Goal: Contribute content

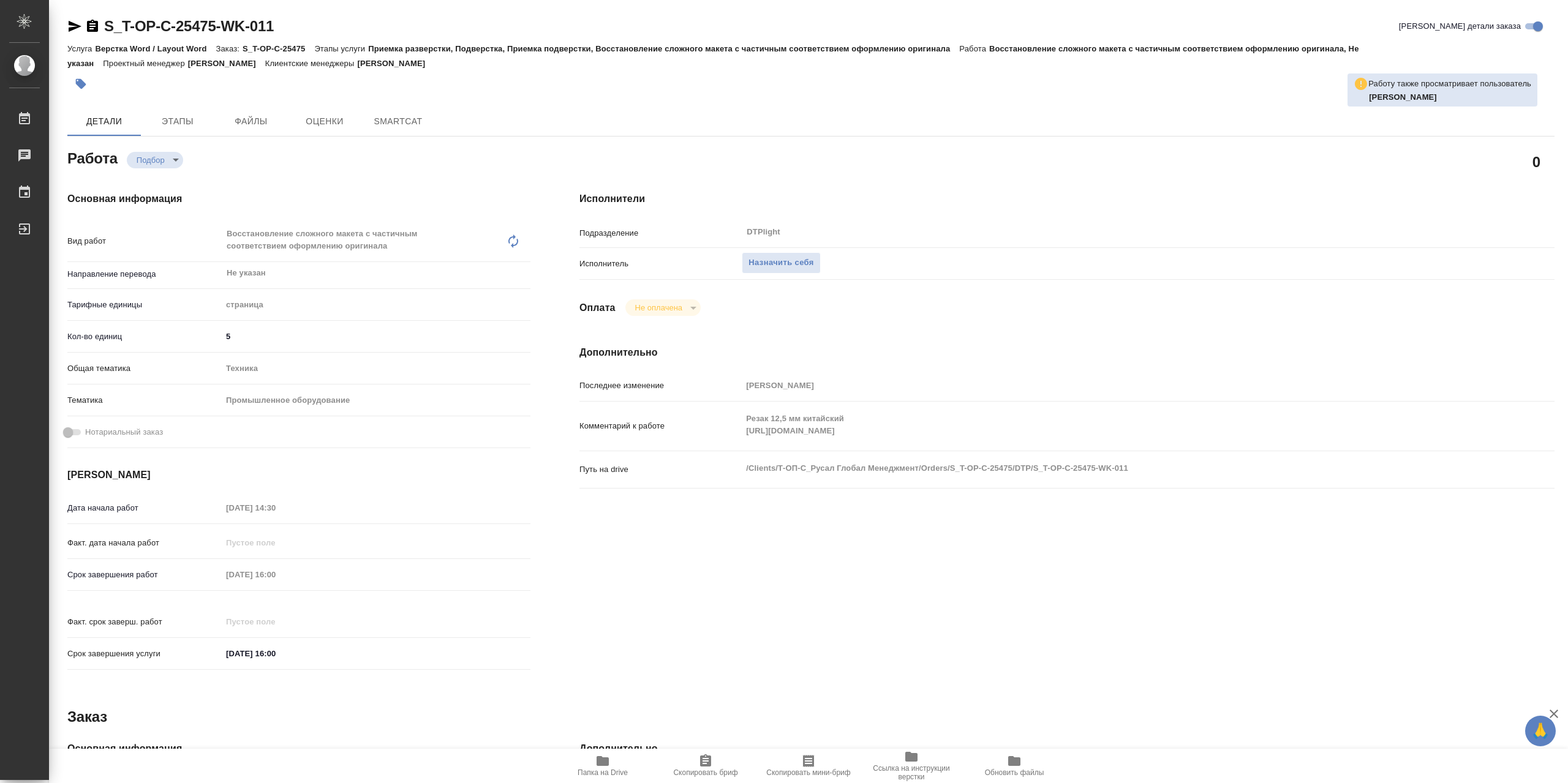
type textarea "x"
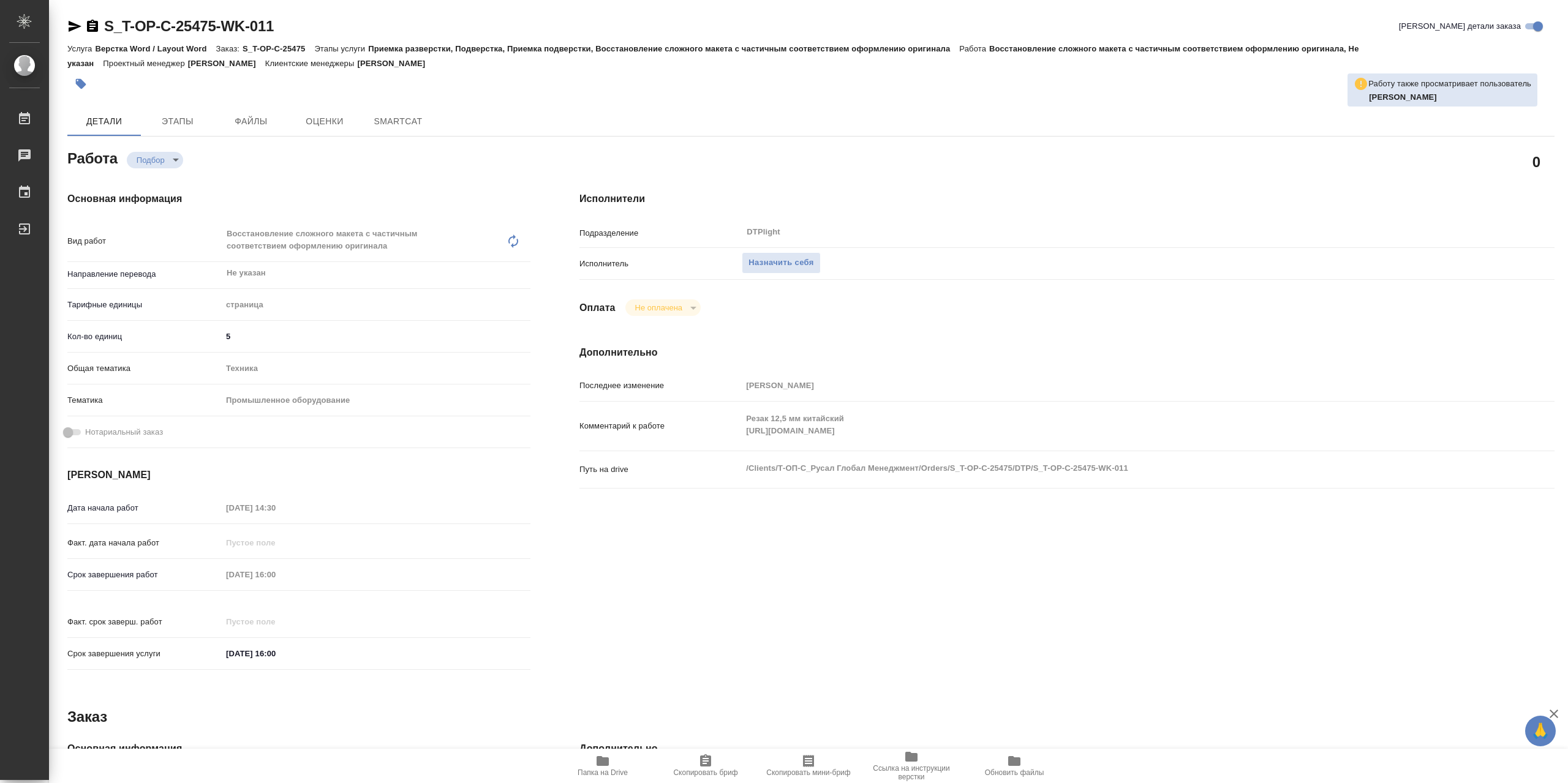
type textarea "x"
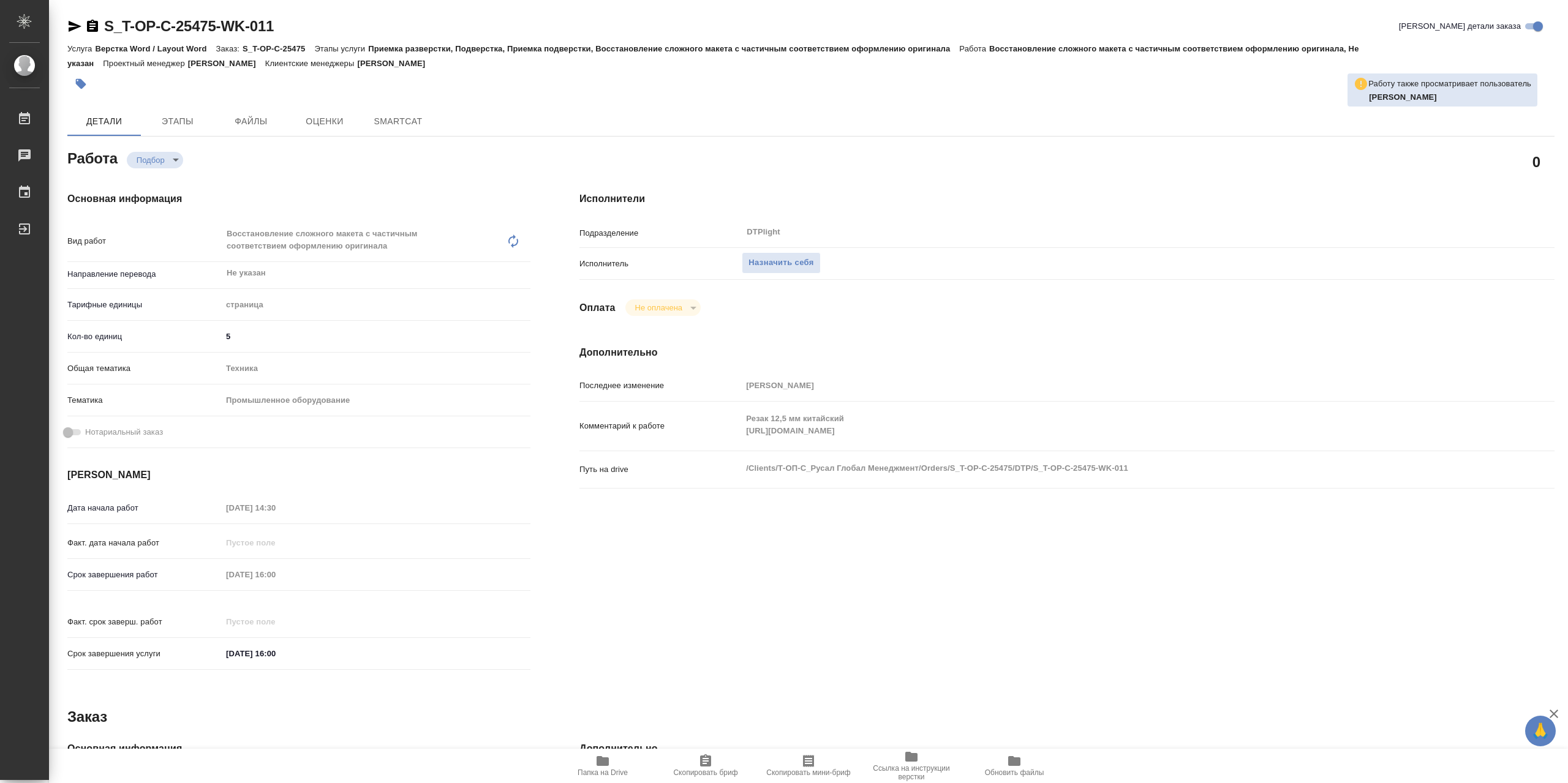
type textarea "x"
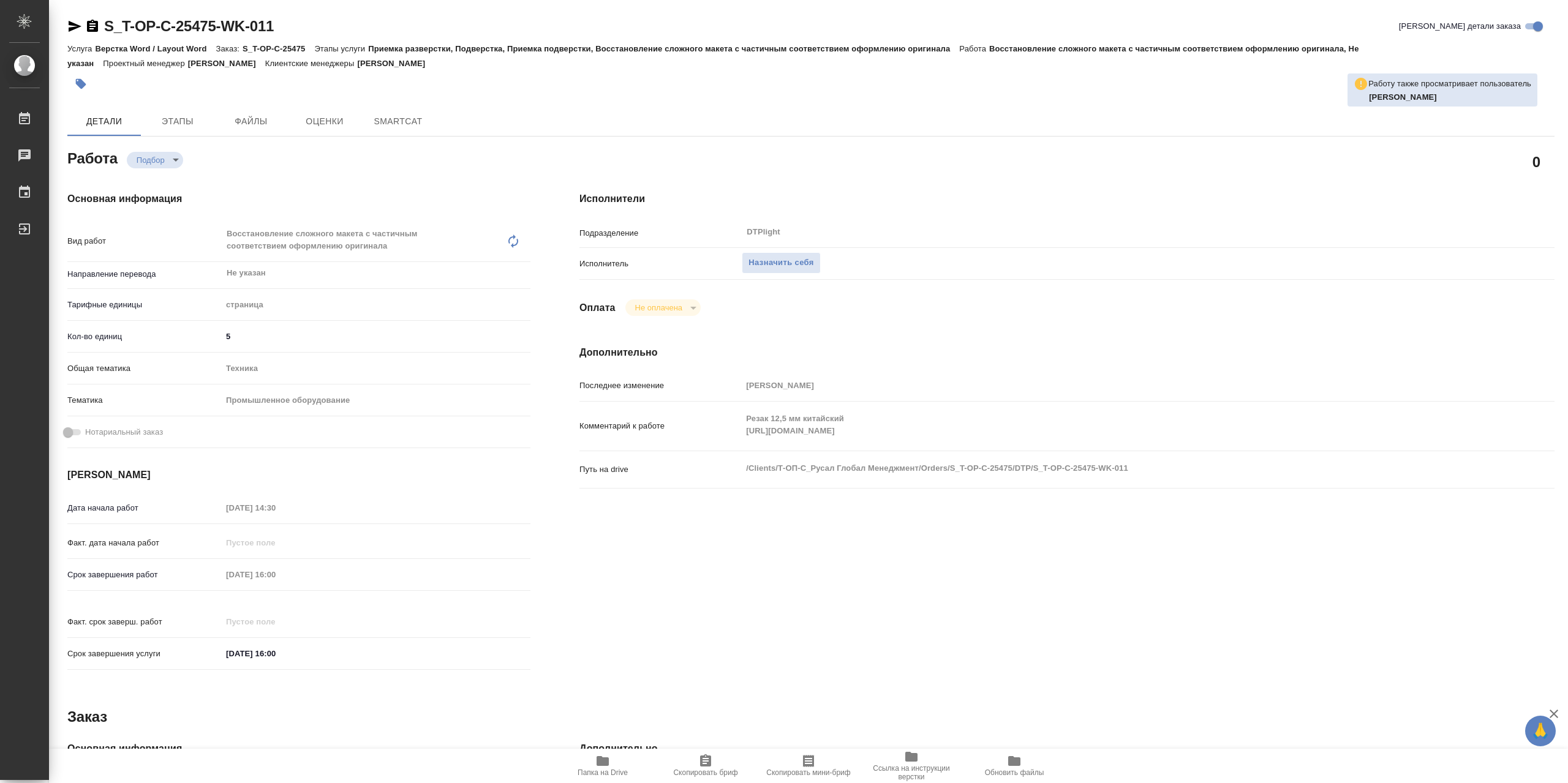
type textarea "x"
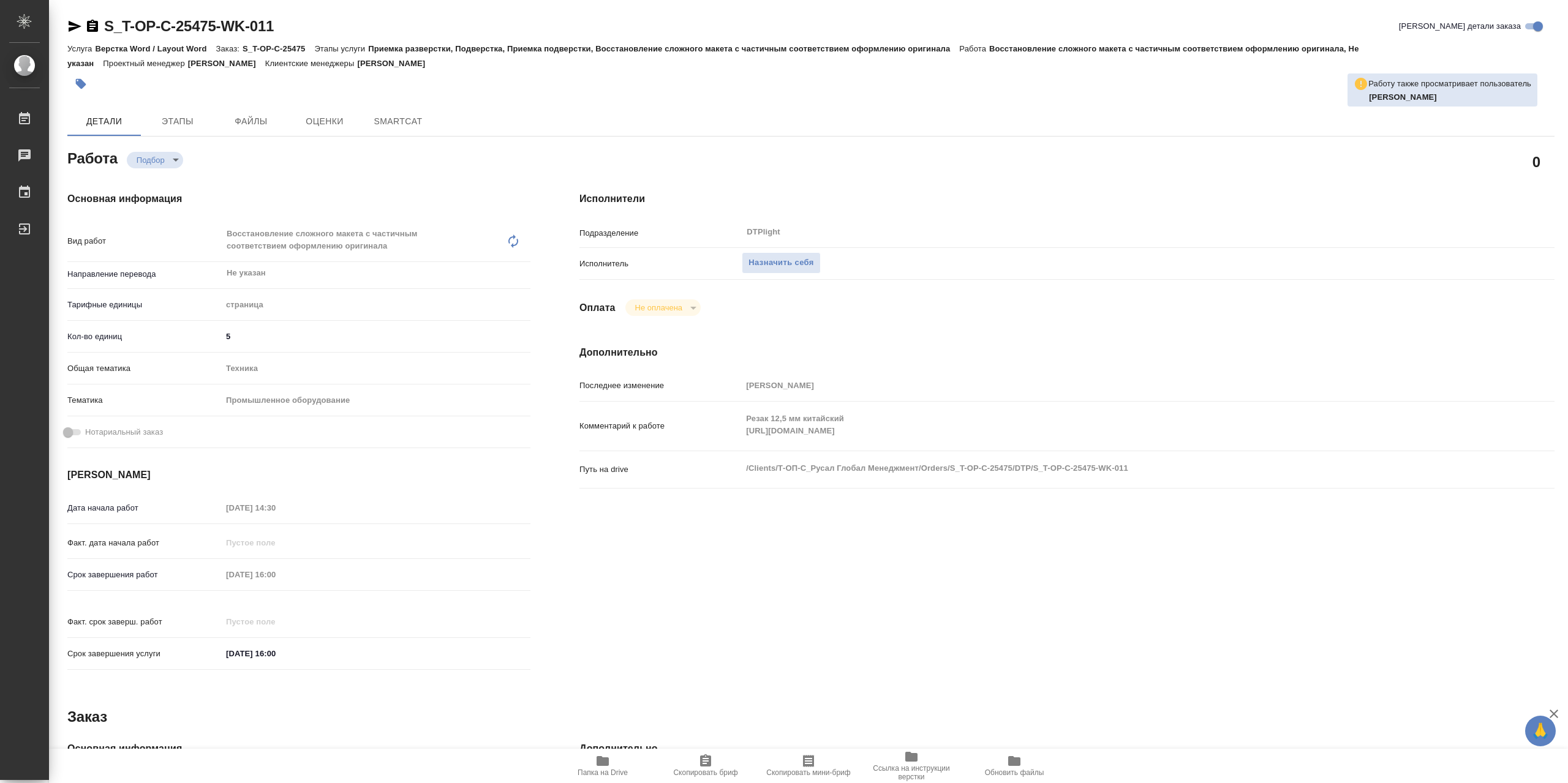
type textarea "x"
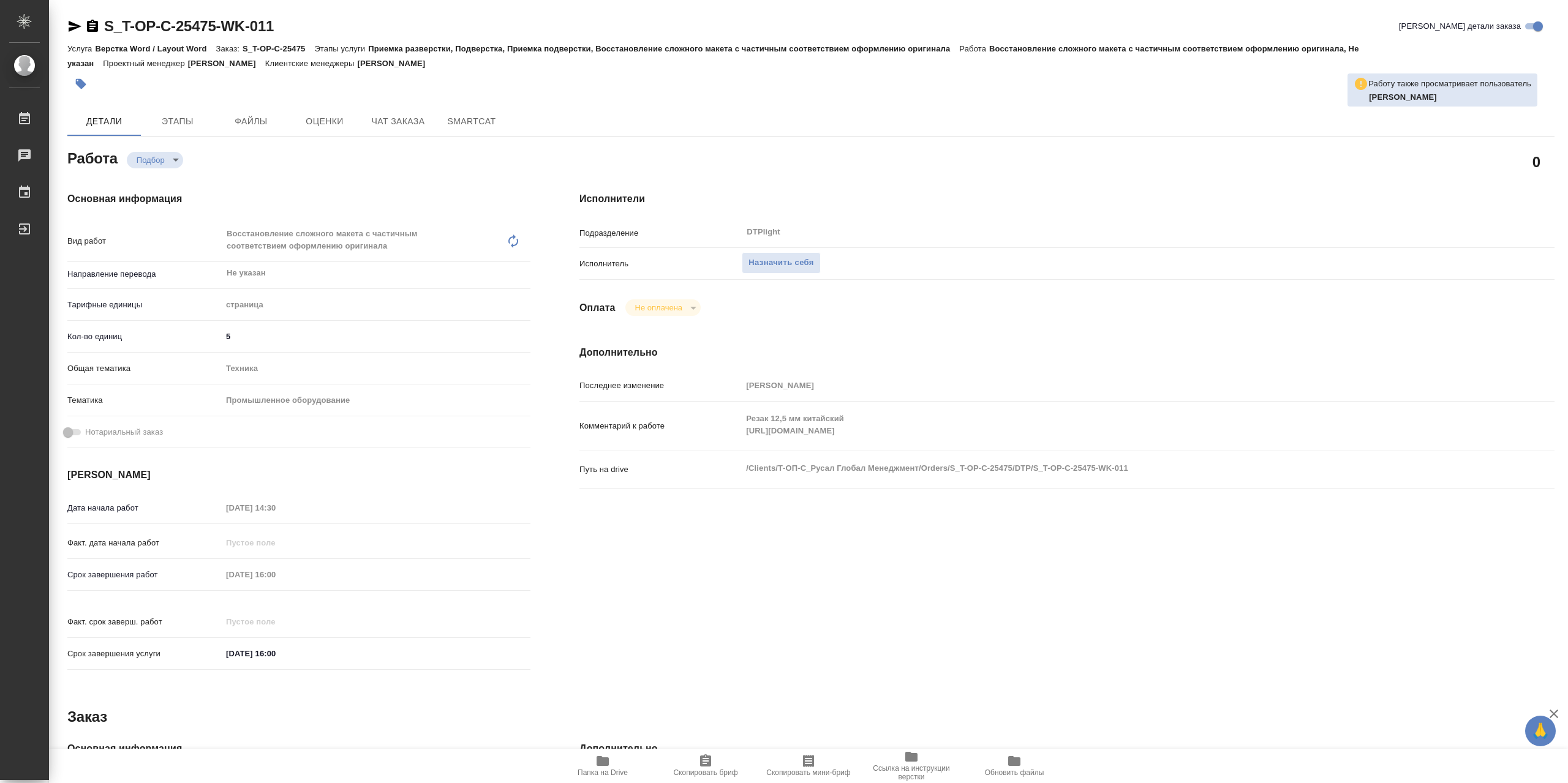
type textarea "x"
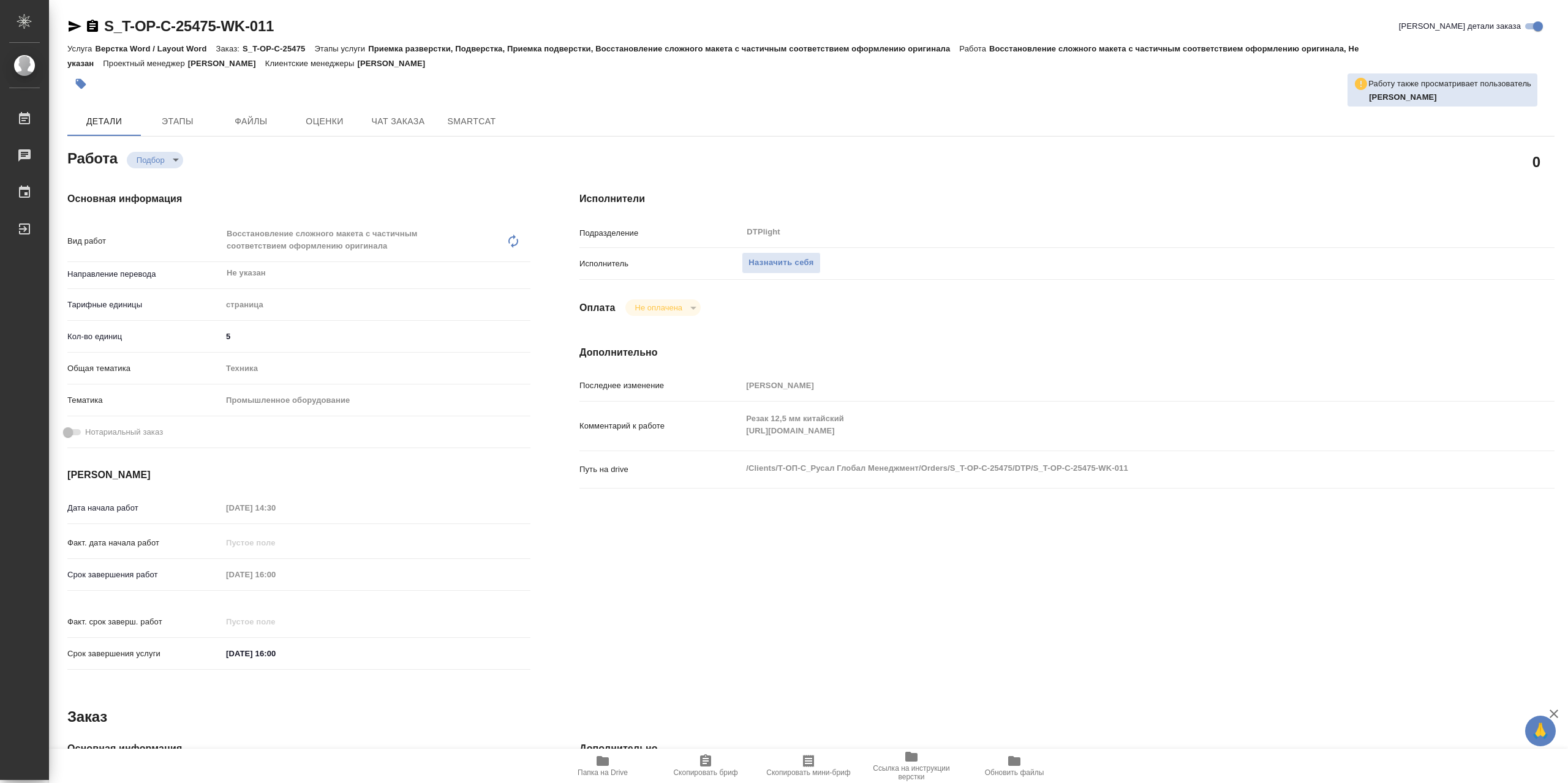
type textarea "x"
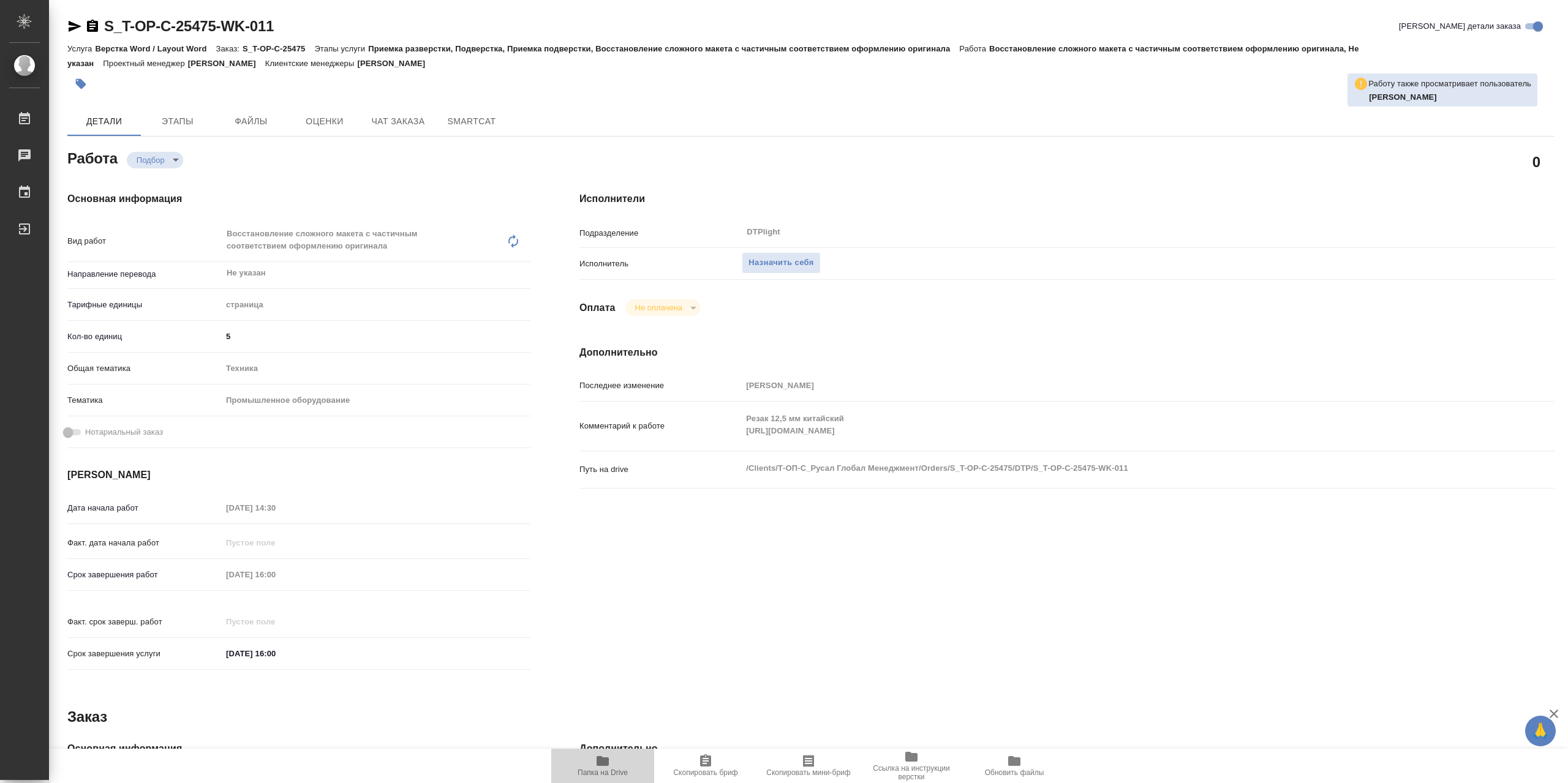
click at [606, 761] on icon "button" at bounding box center [603, 761] width 12 height 10
